Goal: Check status: Check status

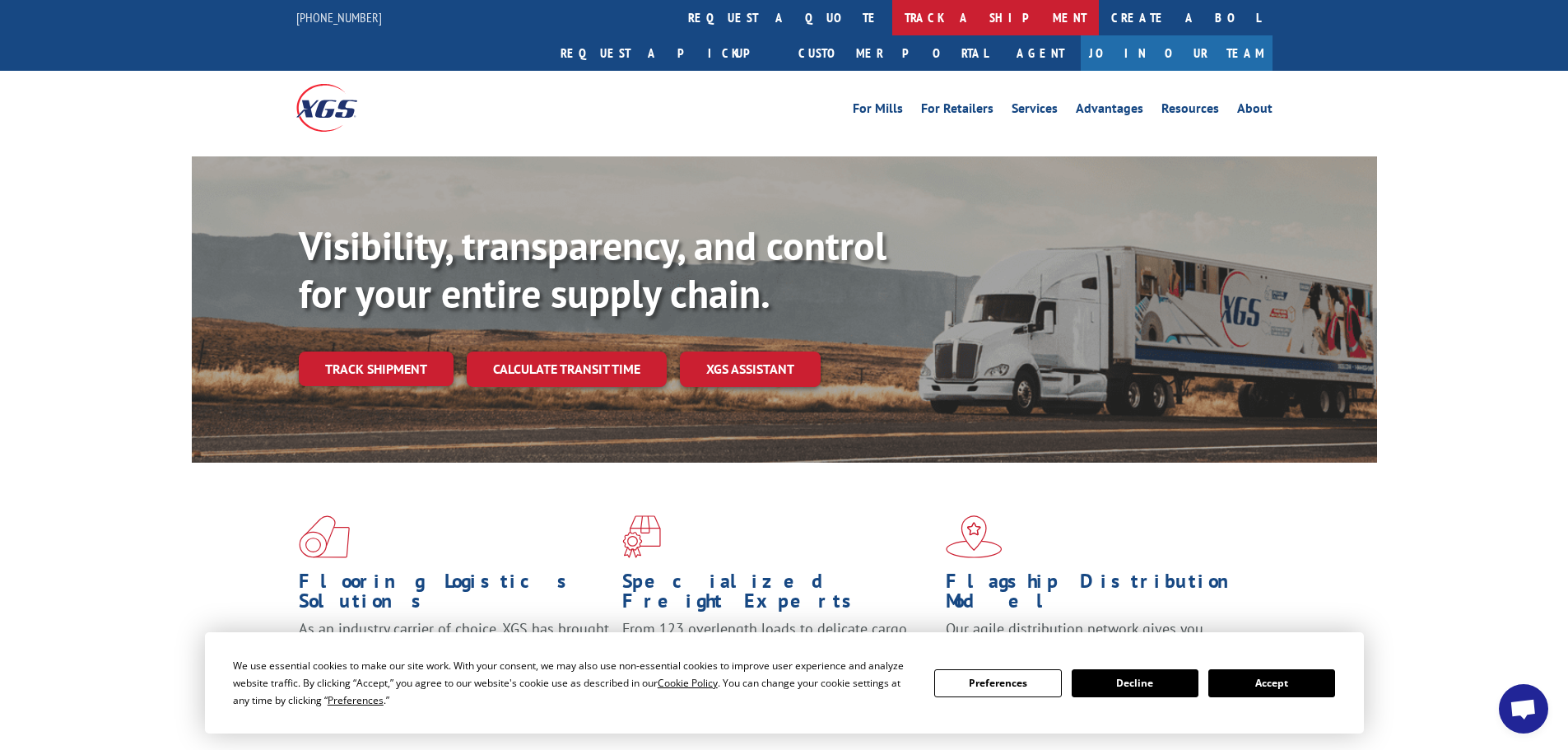
click at [893, 13] on link "track a shipment" at bounding box center [996, 17] width 207 height 35
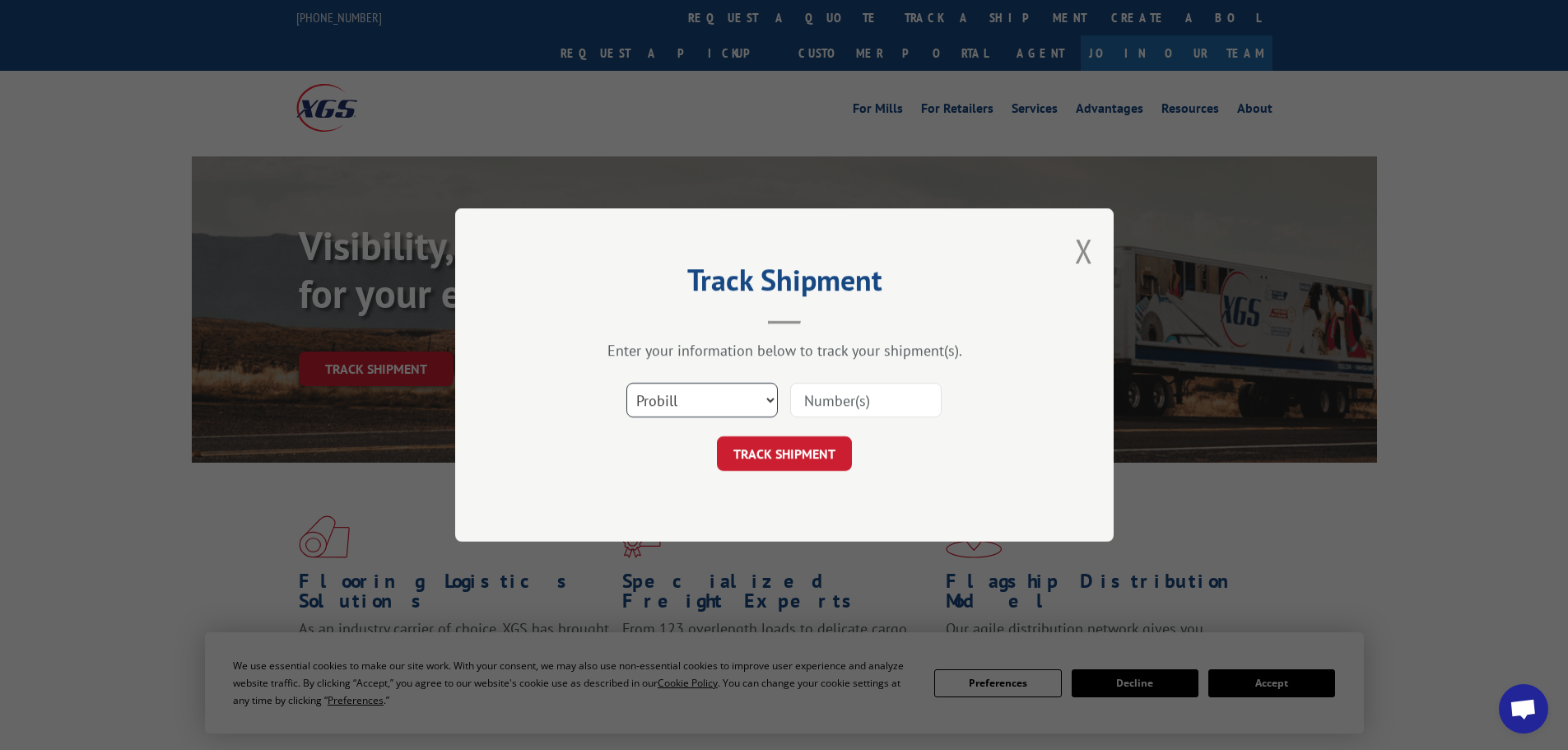
click at [693, 405] on select "Select category... Probill BOL PO" at bounding box center [702, 400] width 151 height 34
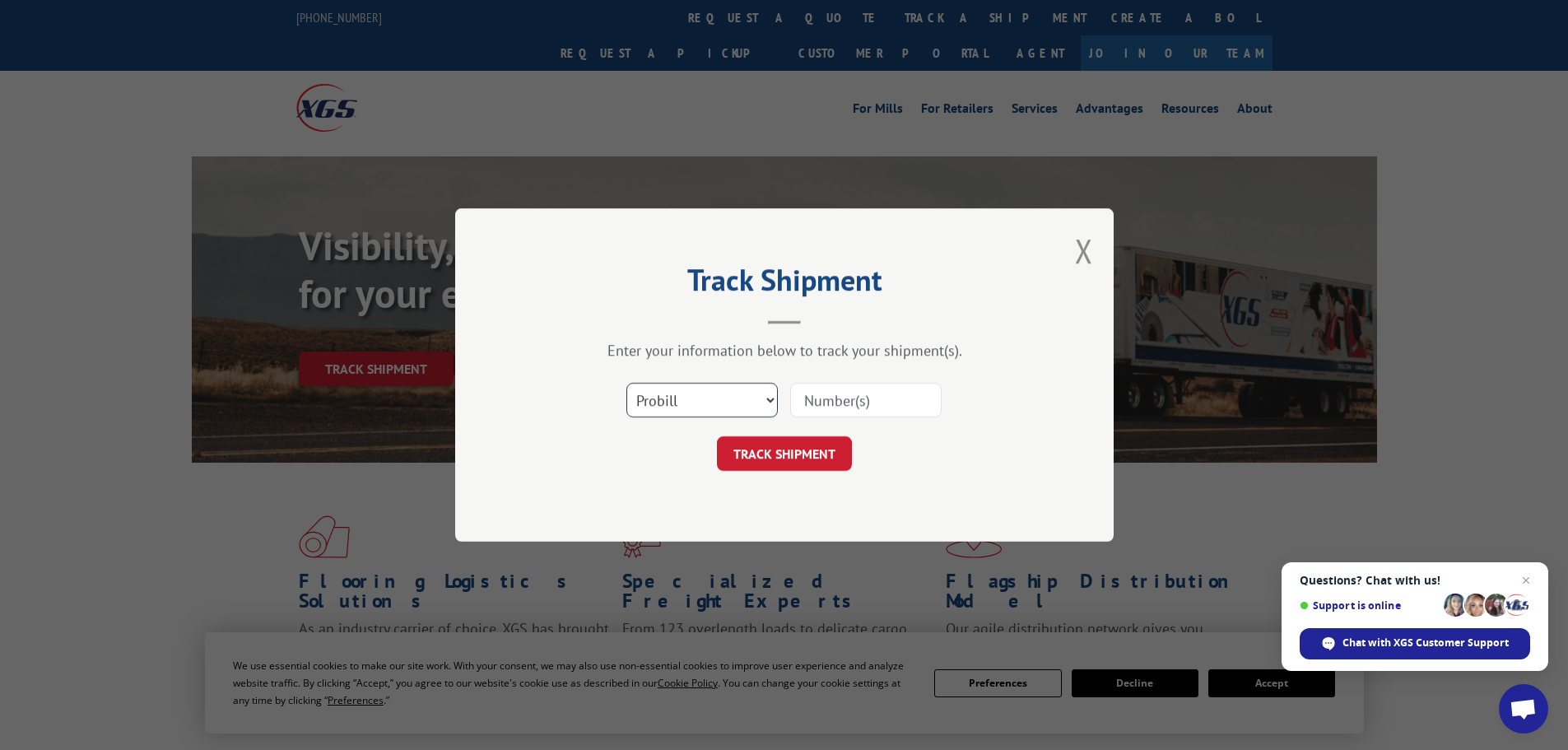
select select "bol"
click at [627, 383] on select "Select category... Probill BOL PO" at bounding box center [702, 400] width 151 height 34
click at [845, 399] on input at bounding box center [866, 400] width 151 height 34
paste input "75447424"
type input "75447424"
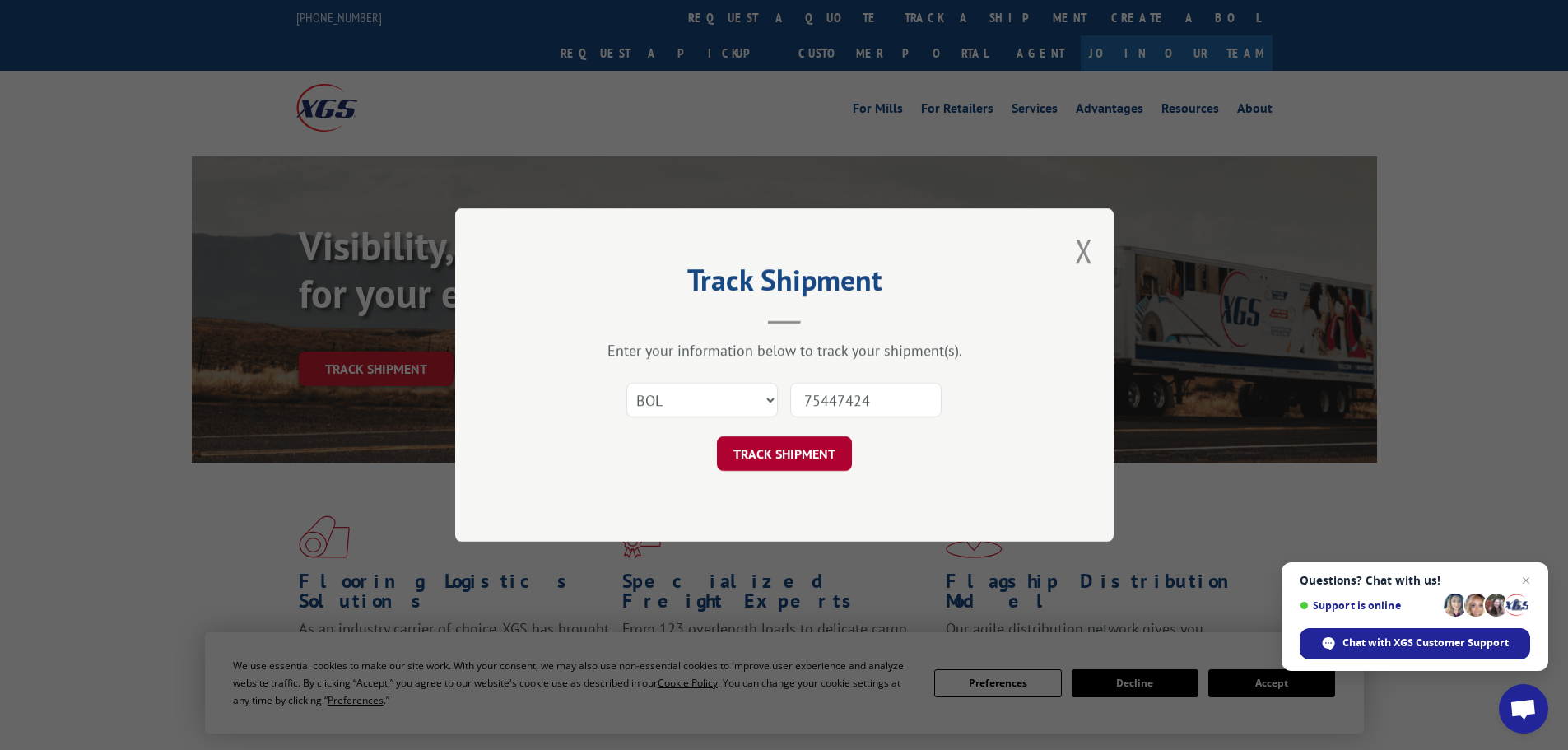
click at [776, 462] on button "TRACK SHIPMENT" at bounding box center [784, 453] width 135 height 34
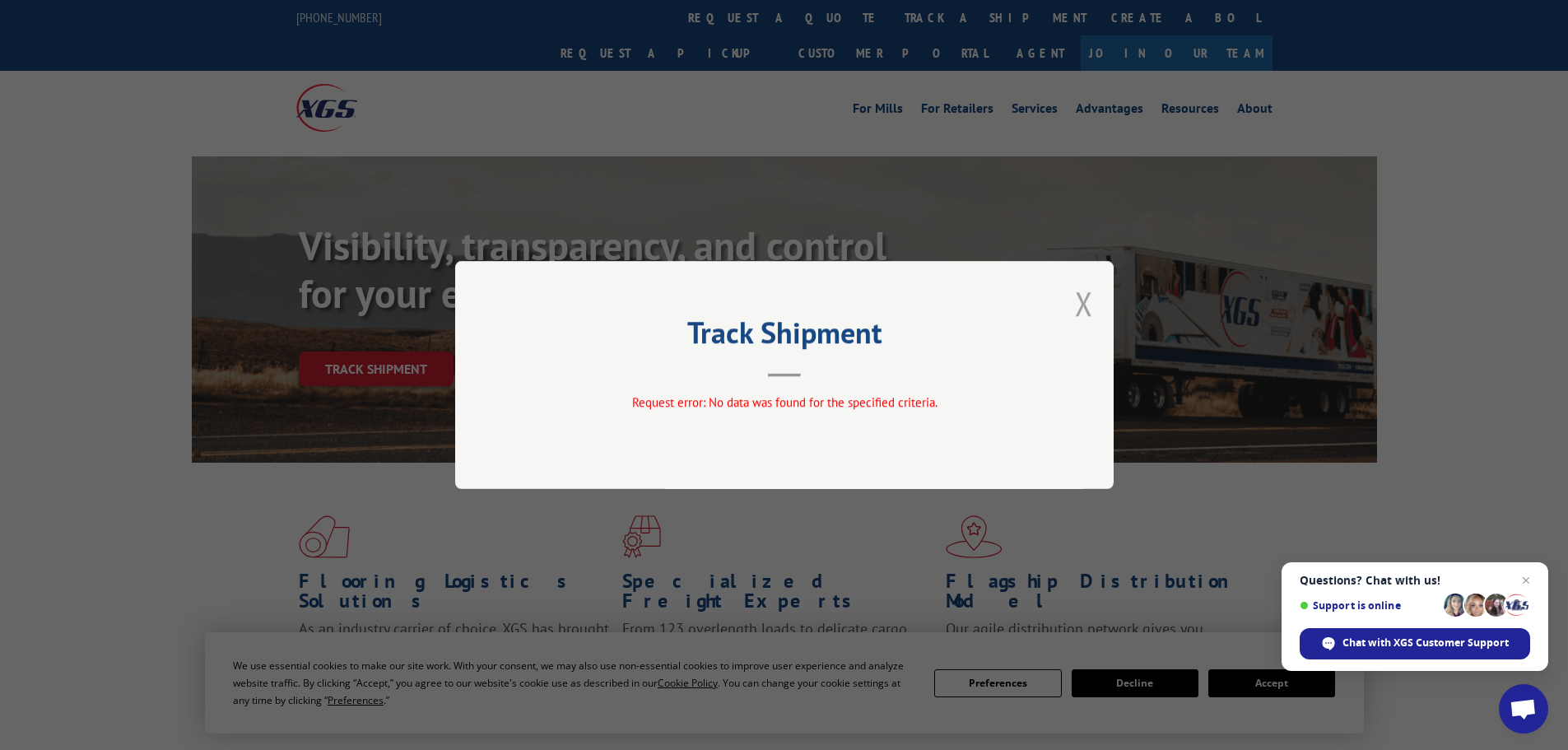
click at [1080, 303] on button "Close modal" at bounding box center [1084, 303] width 18 height 44
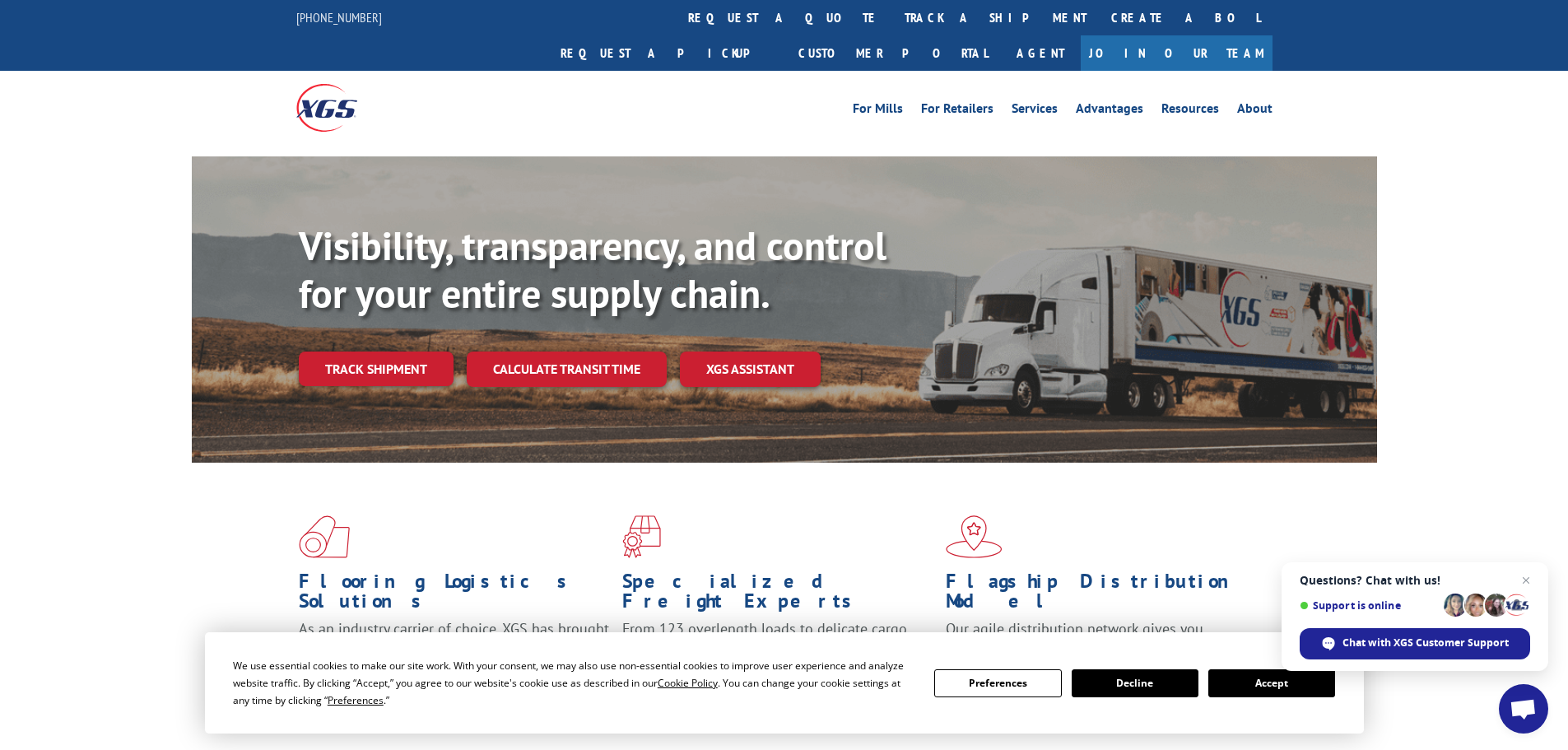
click at [1261, 686] on button "Accept" at bounding box center [1271, 682] width 126 height 28
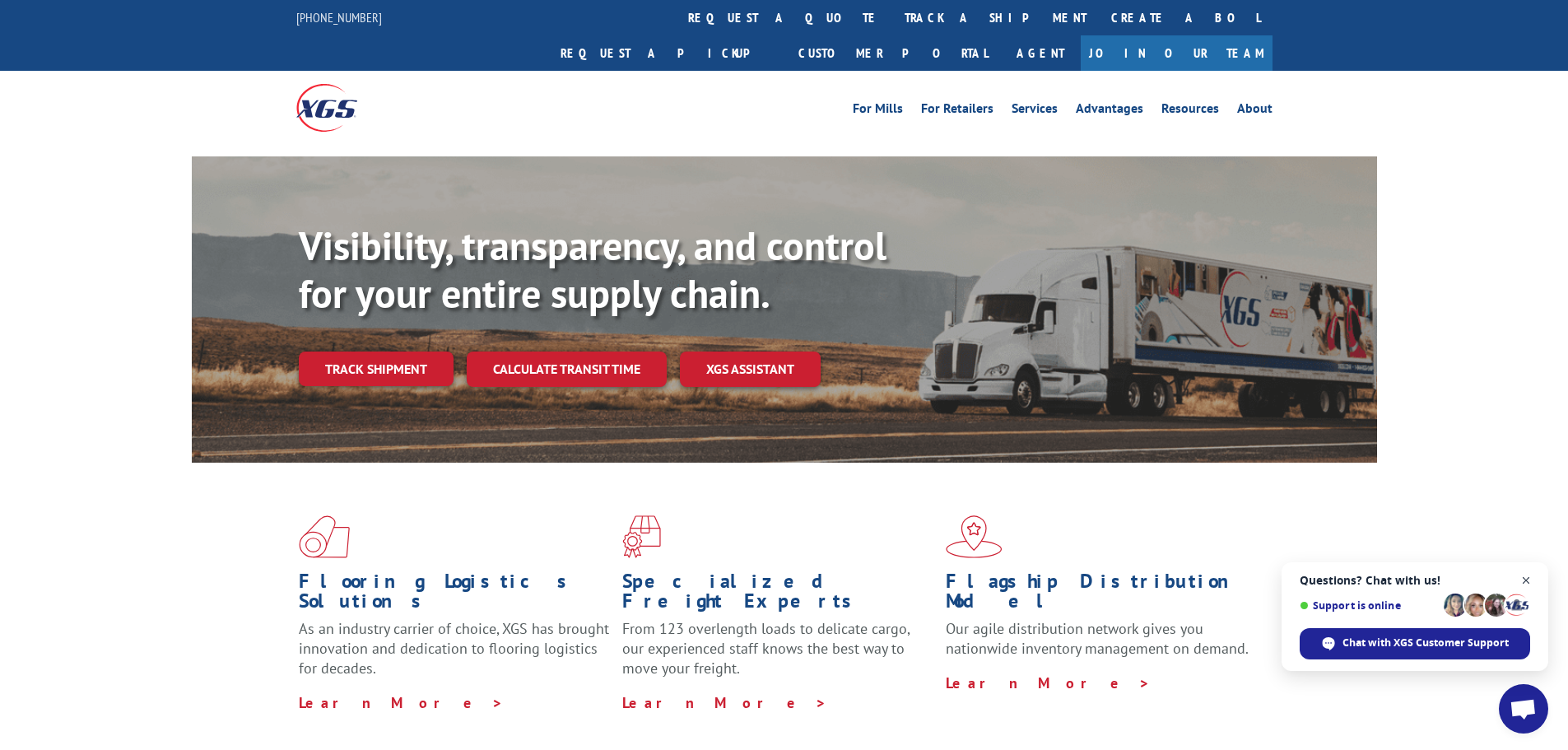
click at [1526, 578] on span "Open chat" at bounding box center [1527, 581] width 21 height 21
